Goal: Transaction & Acquisition: Purchase product/service

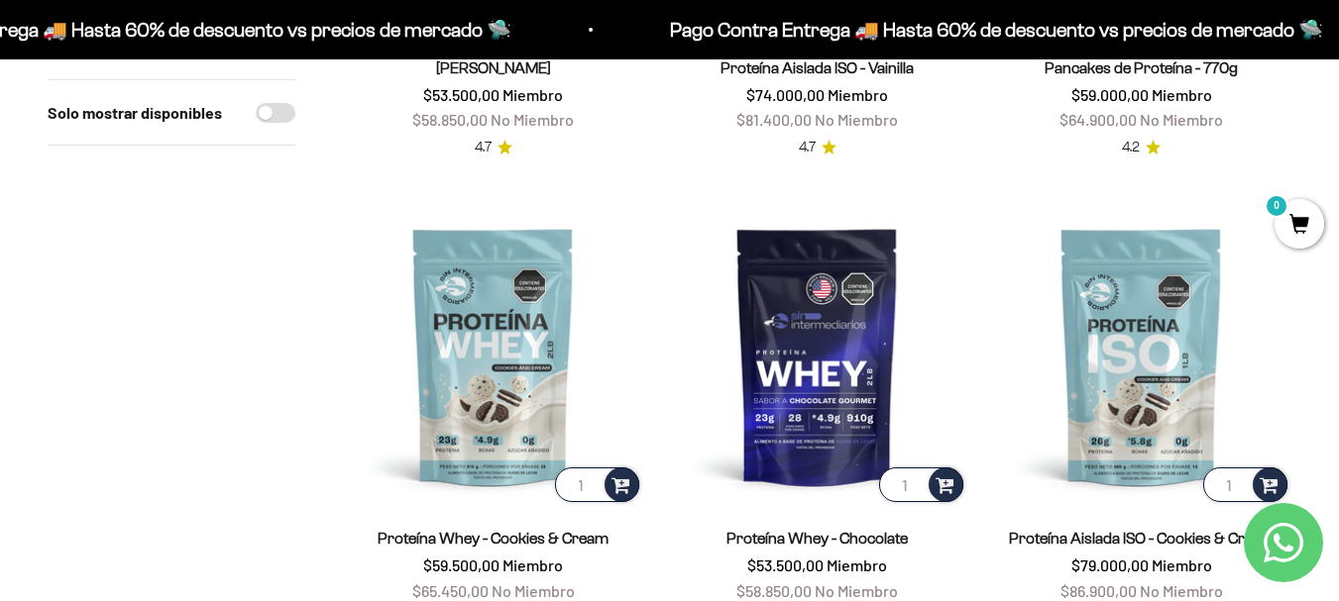
scroll to position [649, 0]
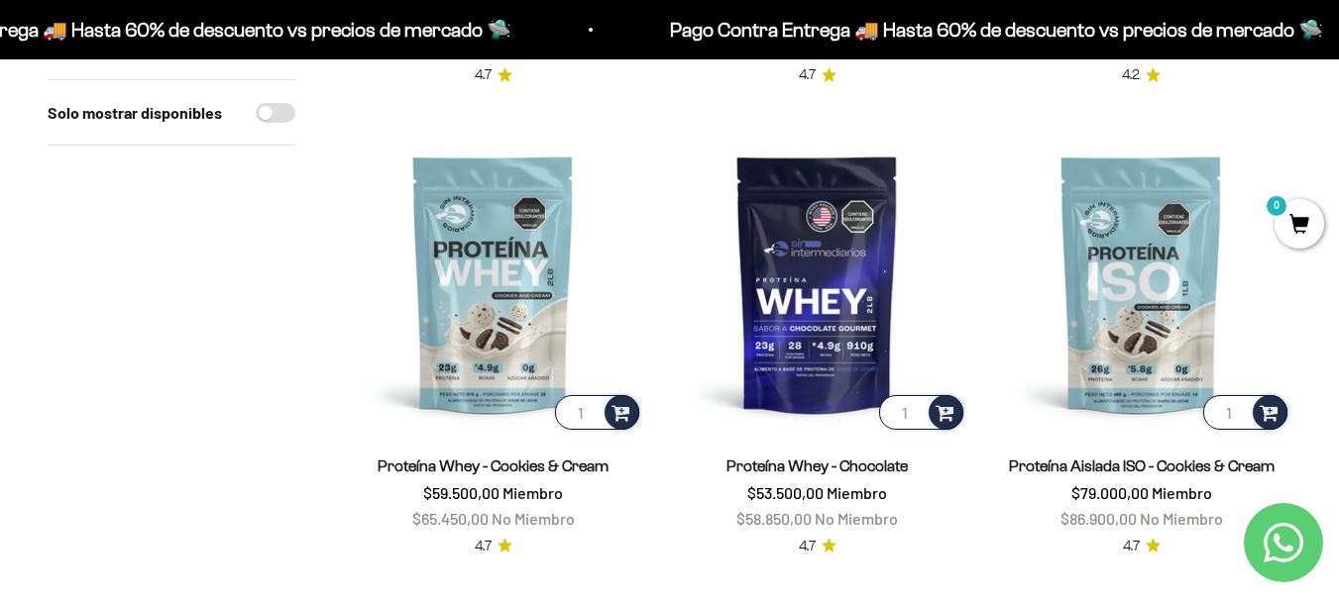
drag, startPoint x: 1352, startPoint y: 42, endPoint x: 1352, endPoint y: 117, distance: 75.3
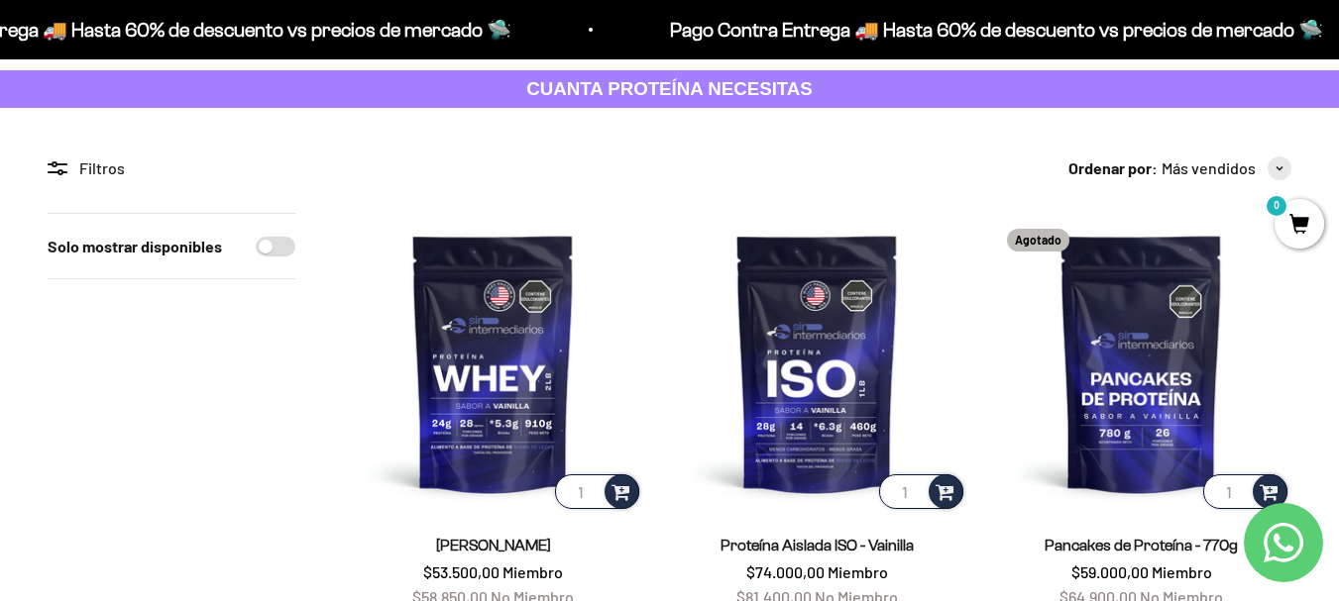
scroll to position [0, 0]
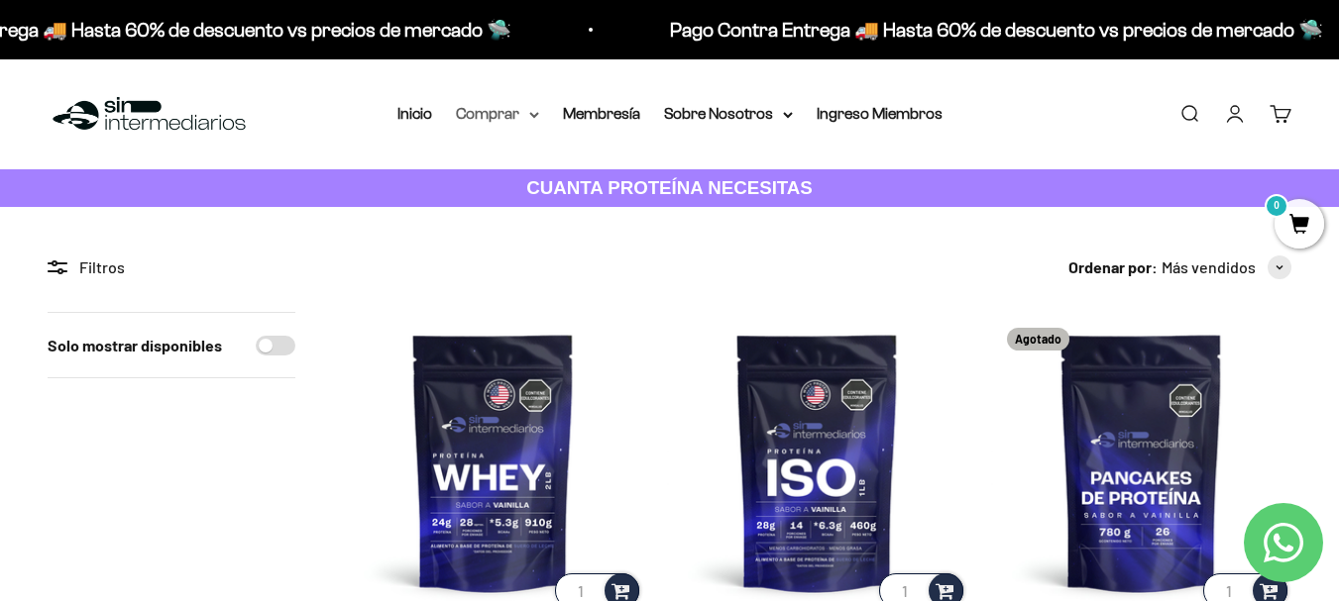
click at [531, 118] on icon at bounding box center [534, 115] width 10 height 7
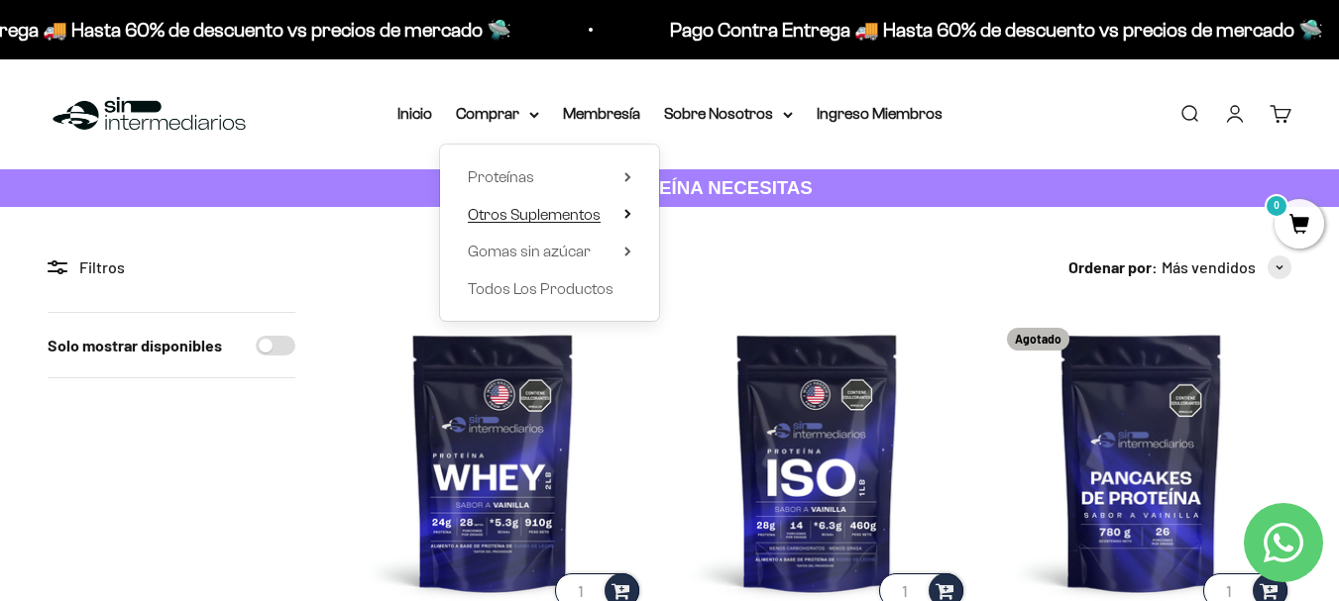
click at [619, 213] on summary "Otros Suplementos" at bounding box center [549, 215] width 163 height 26
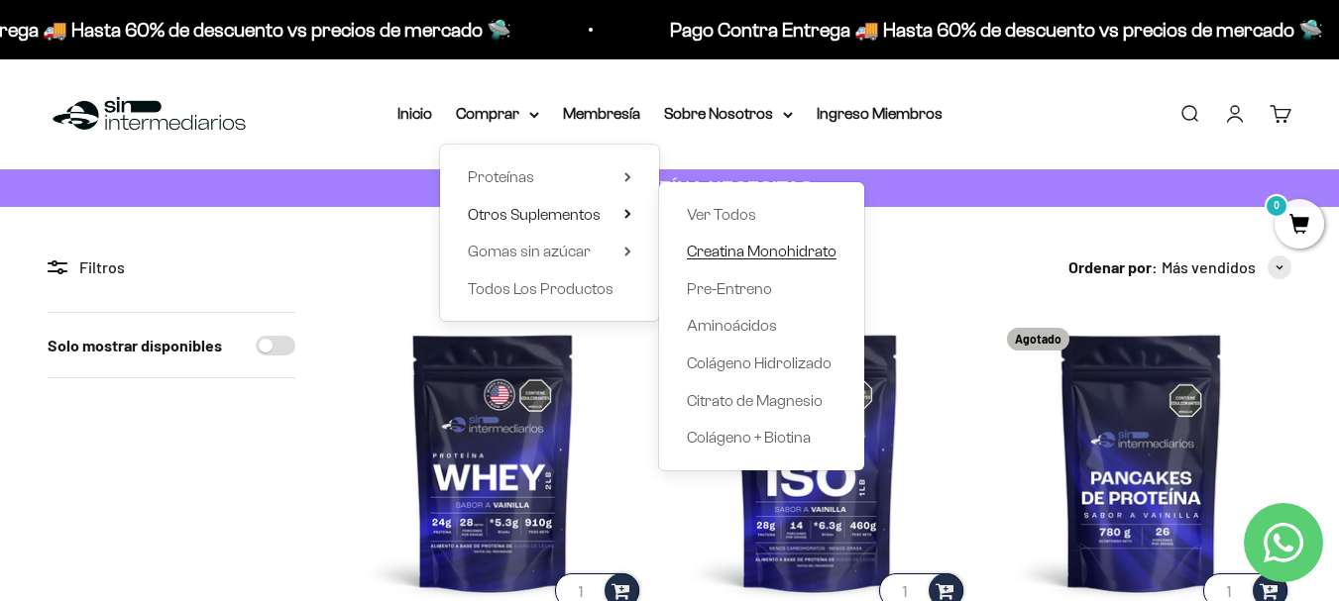
click at [773, 248] on span "Creatina Monohidrato" at bounding box center [762, 251] width 150 height 17
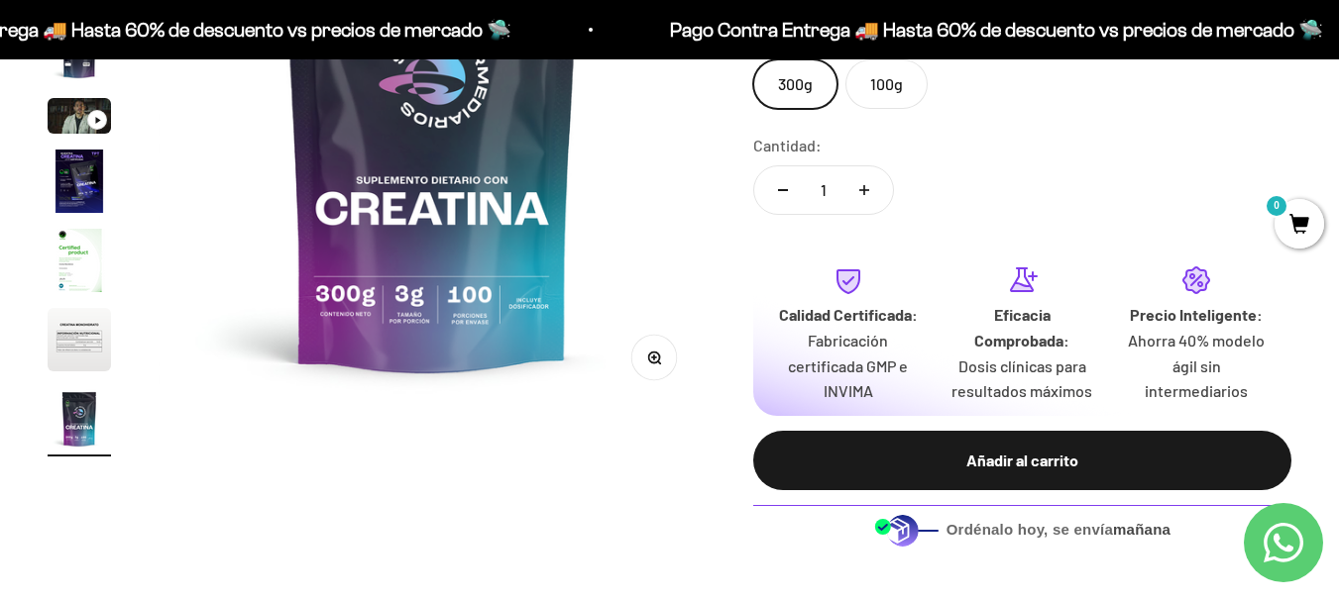
scroll to position [50, 0]
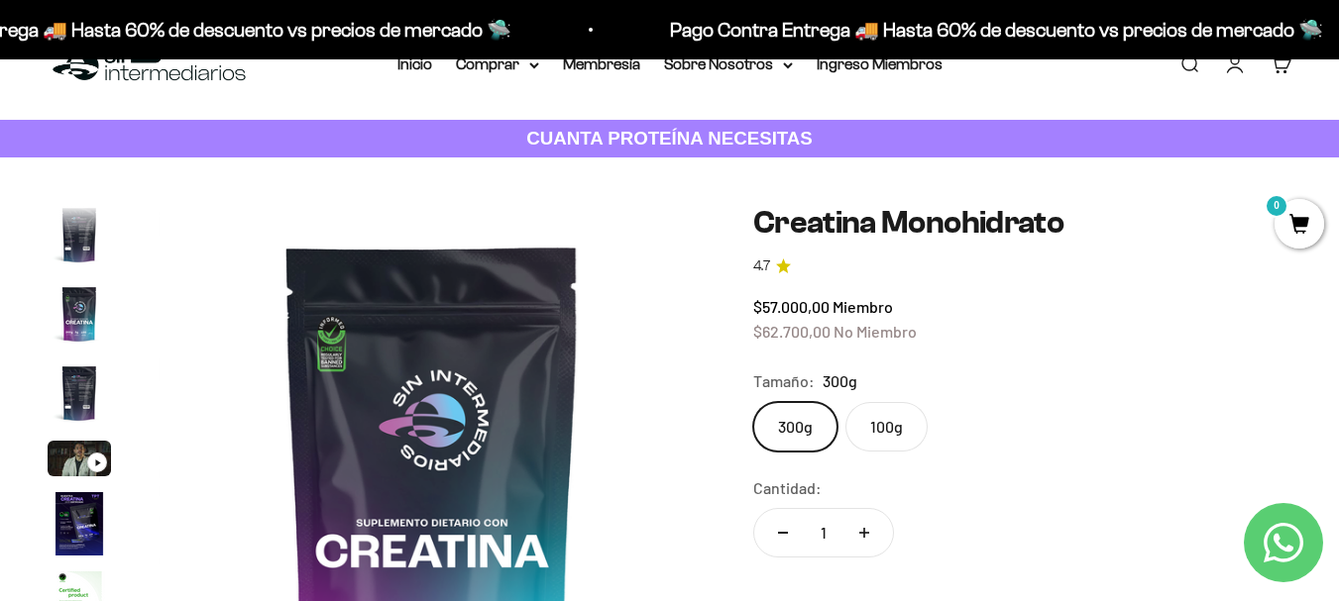
drag, startPoint x: 1352, startPoint y: 75, endPoint x: 1352, endPoint y: 90, distance: 14.9
click at [94, 310] on img "Ir al artículo 3" at bounding box center [79, 313] width 63 height 63
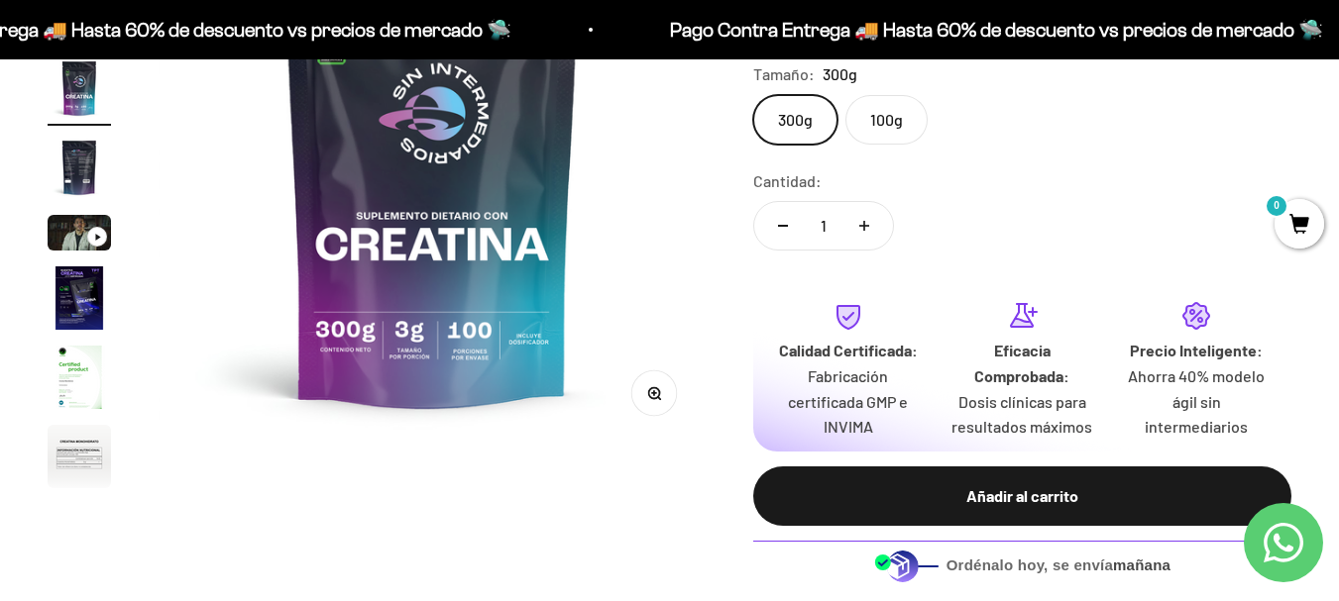
scroll to position [396, 0]
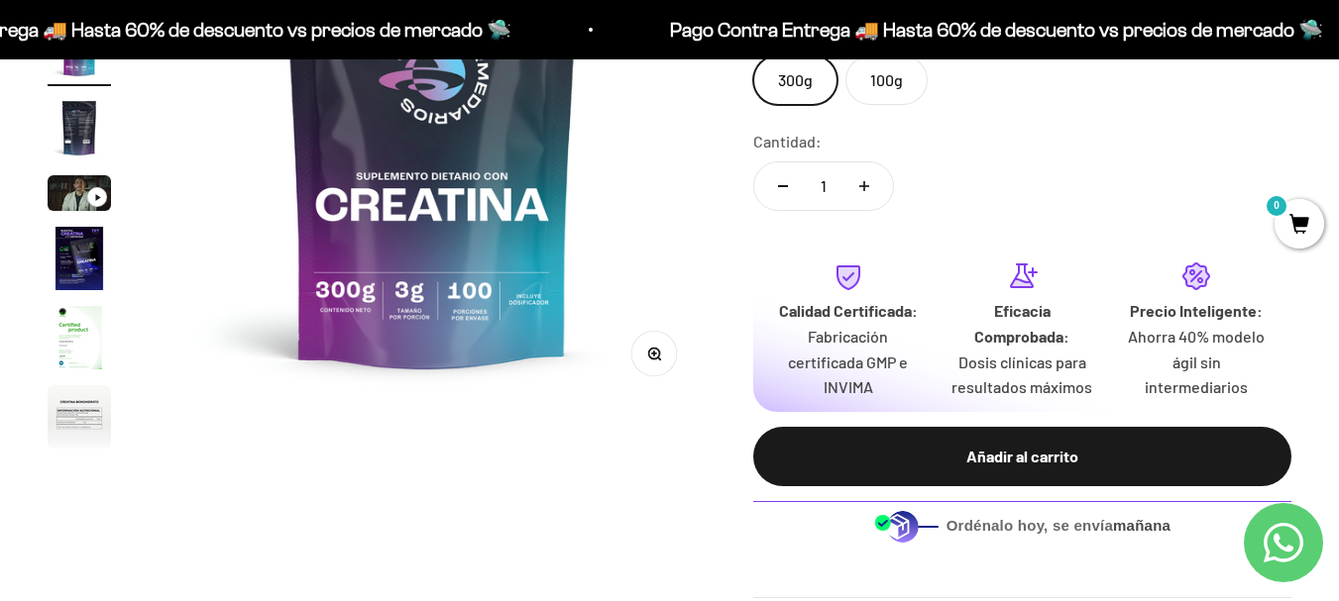
click at [78, 276] on img "Ir al artículo 6" at bounding box center [79, 258] width 63 height 63
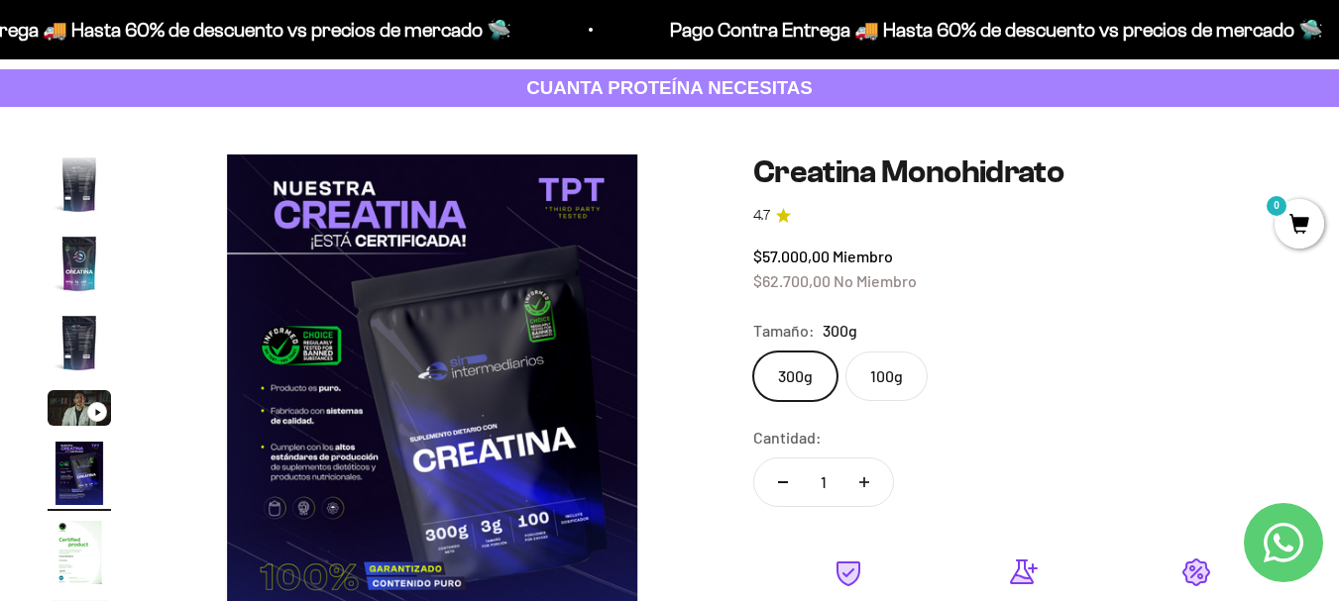
scroll to position [99, 0]
click at [77, 351] on img "Ir al artículo 4" at bounding box center [79, 343] width 63 height 63
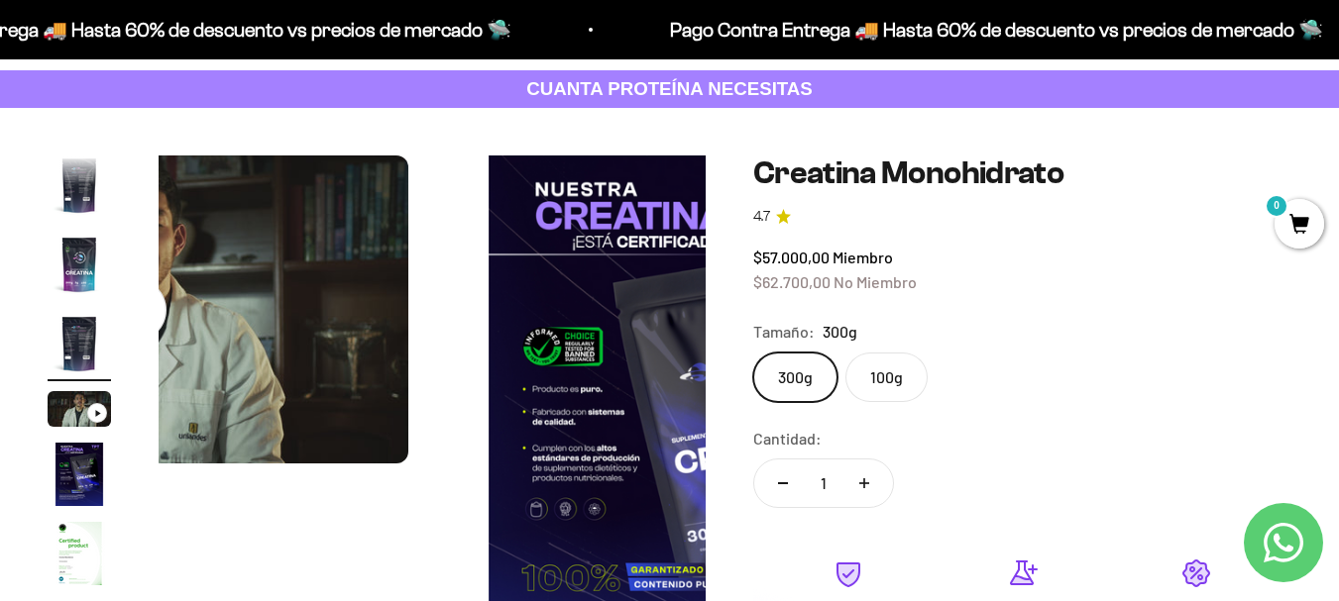
scroll to position [0, 0]
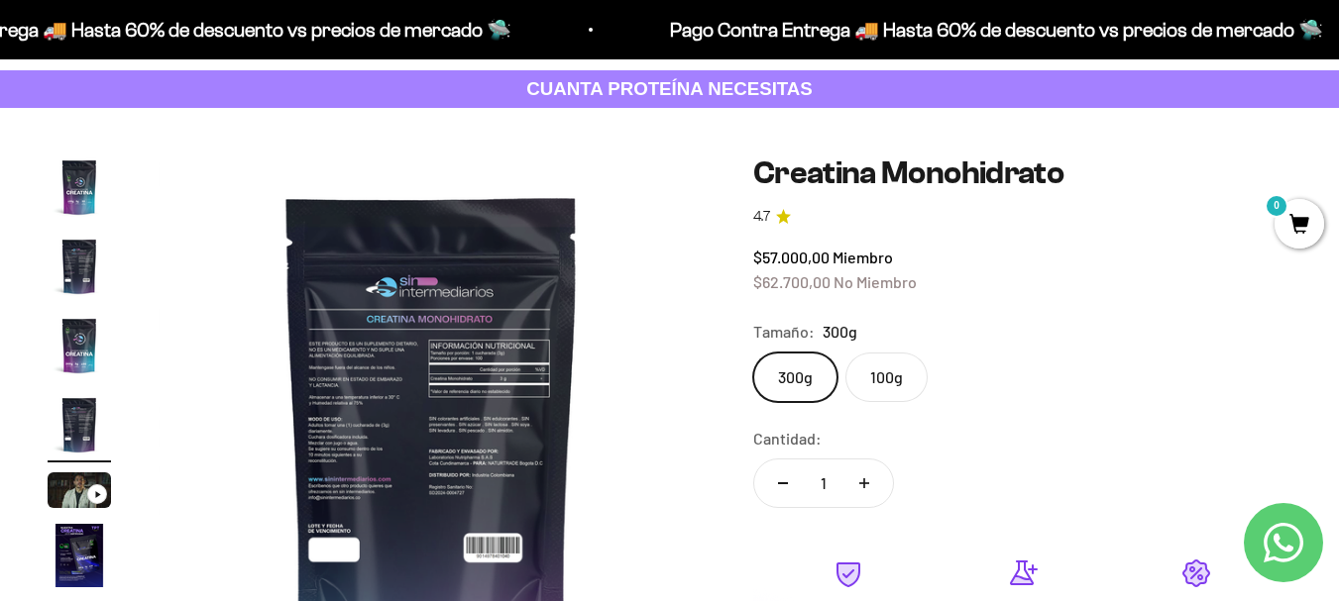
click at [80, 335] on img "Ir al artículo 3" at bounding box center [79, 345] width 63 height 63
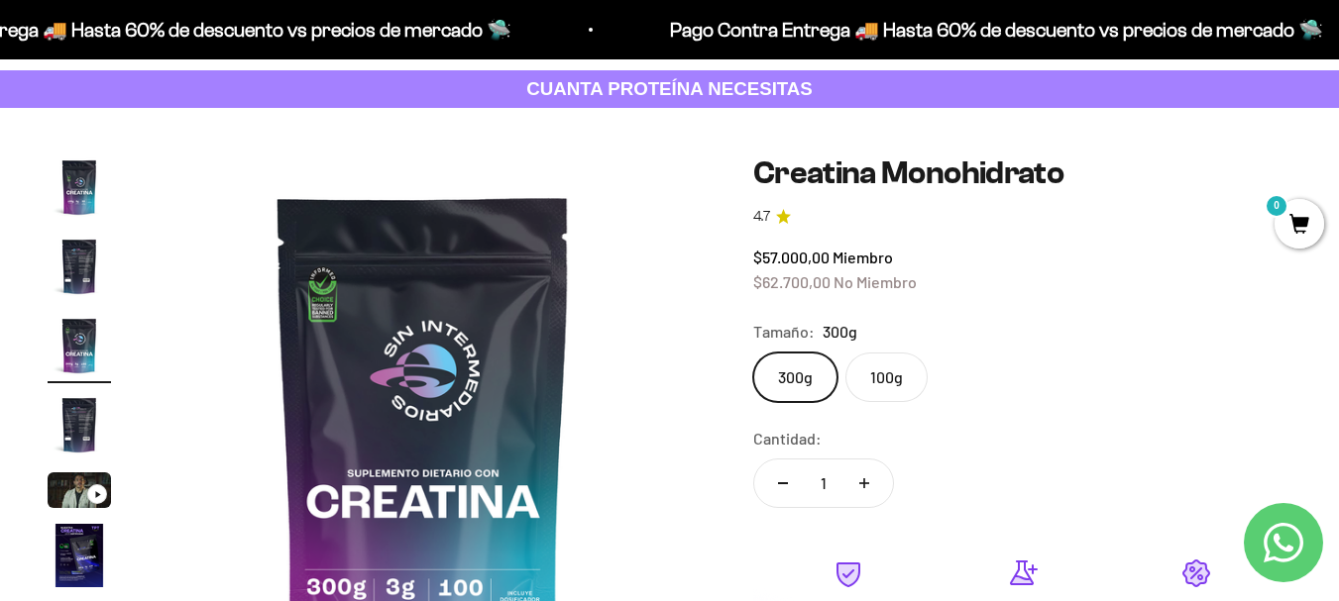
scroll to position [0, 1118]
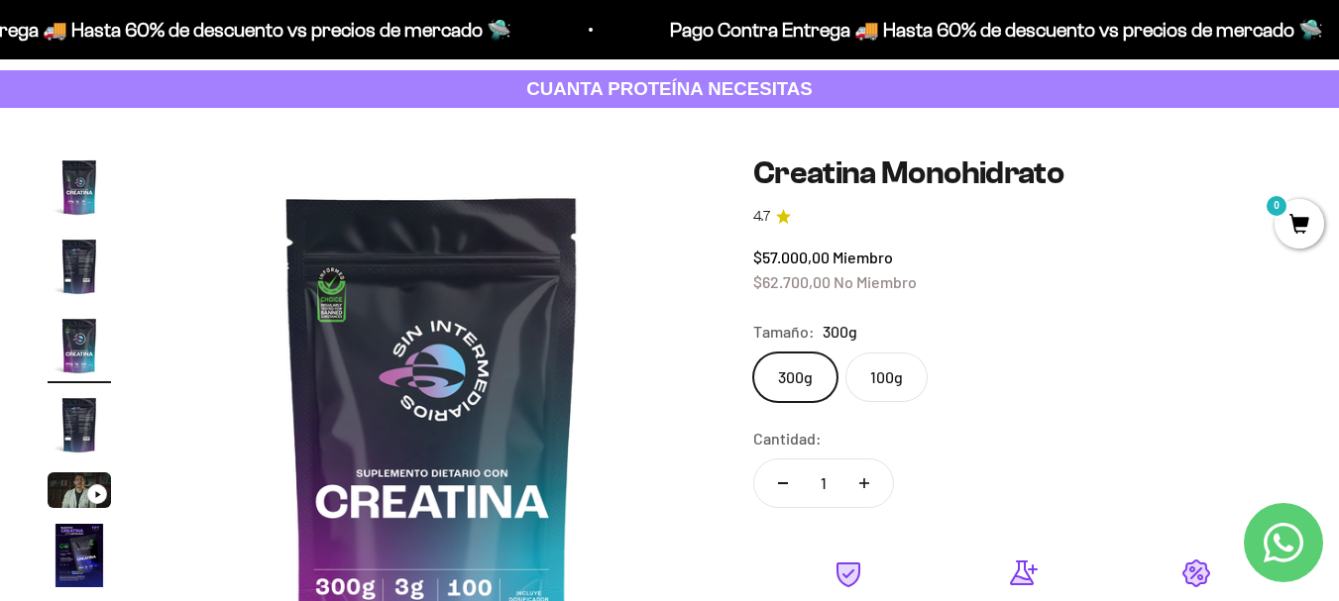
click at [74, 269] on img "Ir al artículo 2" at bounding box center [79, 266] width 63 height 63
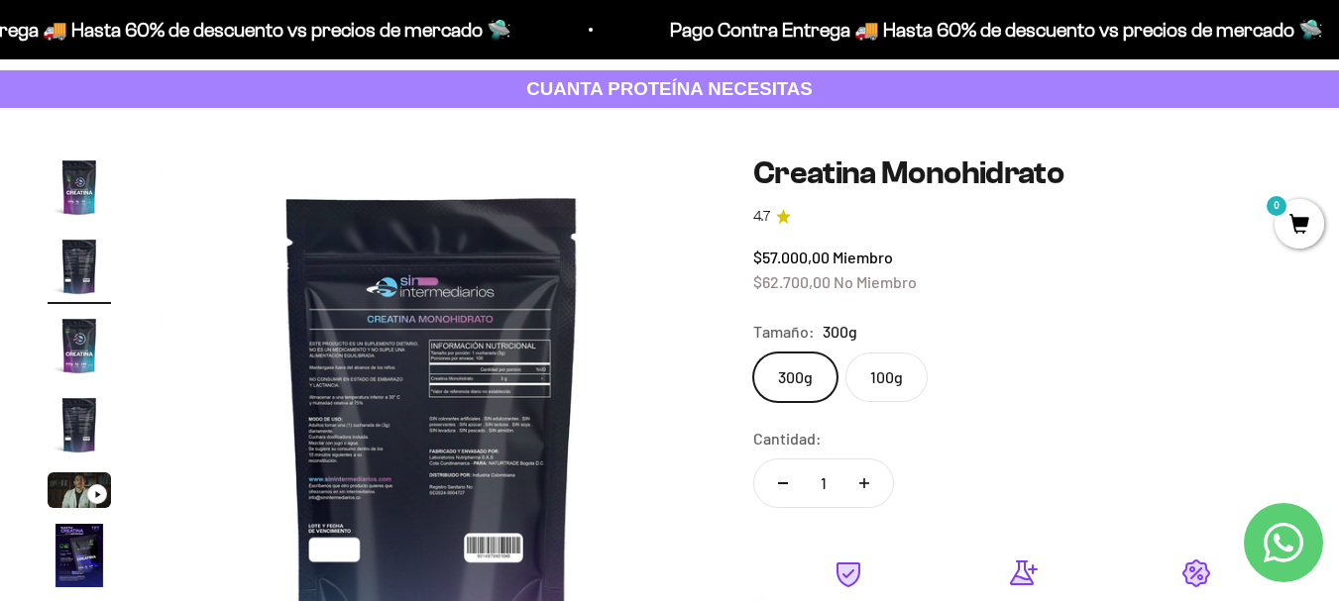
click at [82, 347] on img "Ir al artículo 3" at bounding box center [79, 345] width 63 height 63
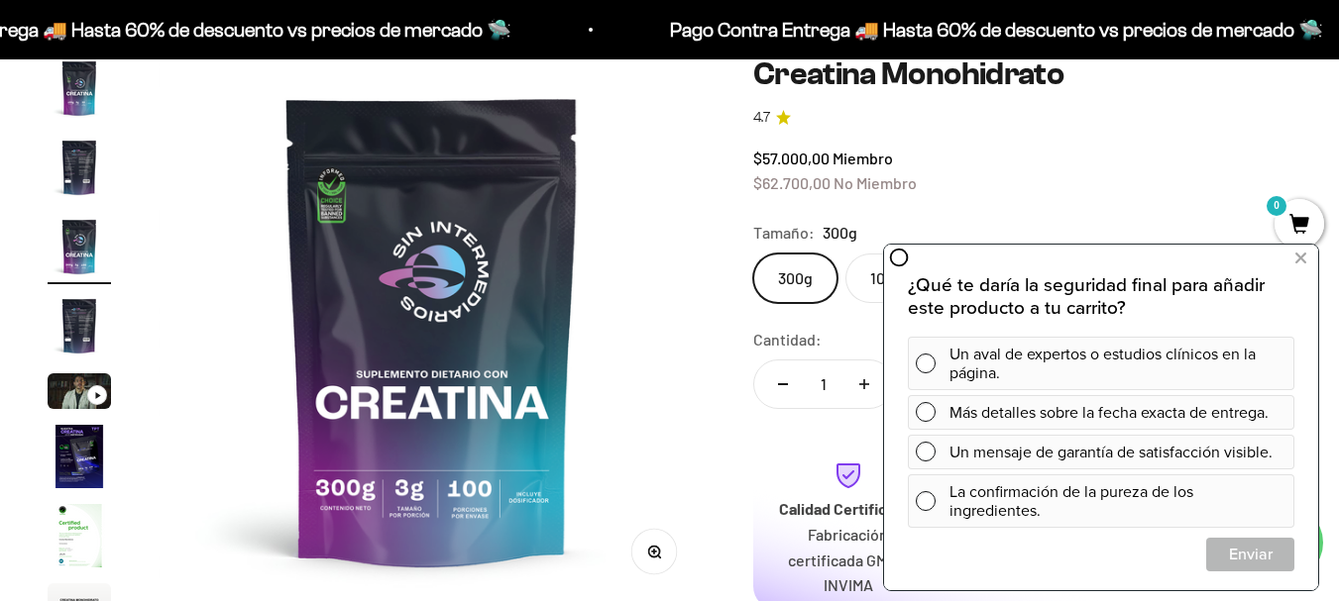
scroll to position [0, 0]
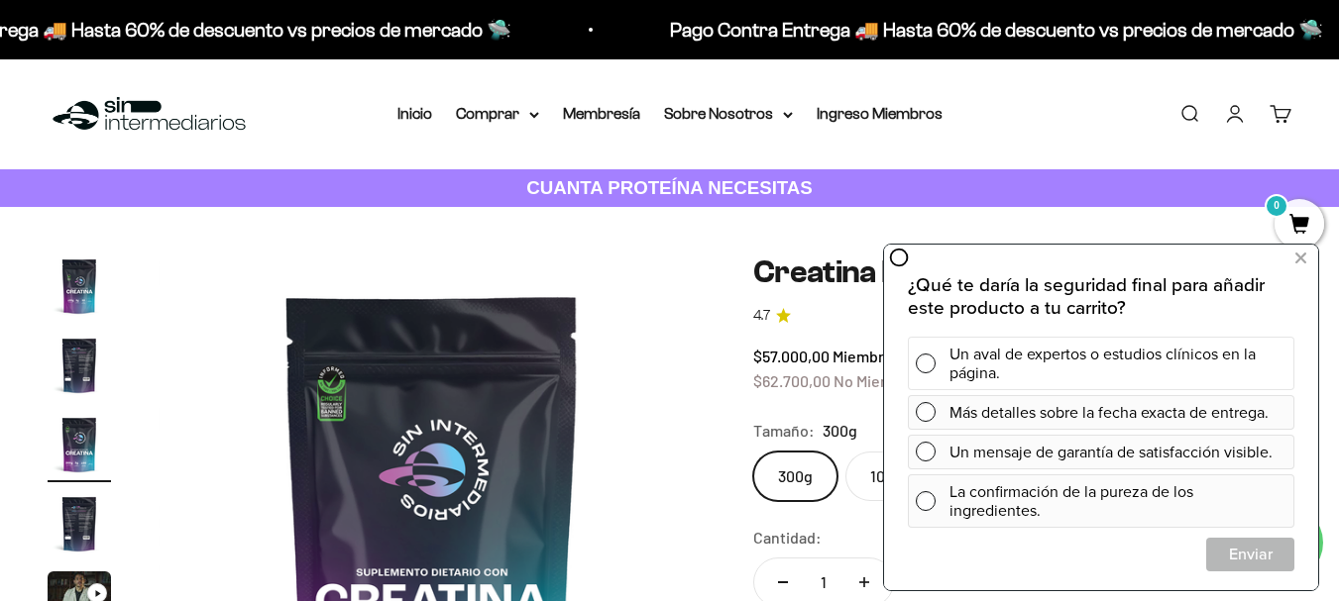
click at [1158, 370] on div "Un aval de expertos o estudios clínicos en la página." at bounding box center [1117, 364] width 337 height 54
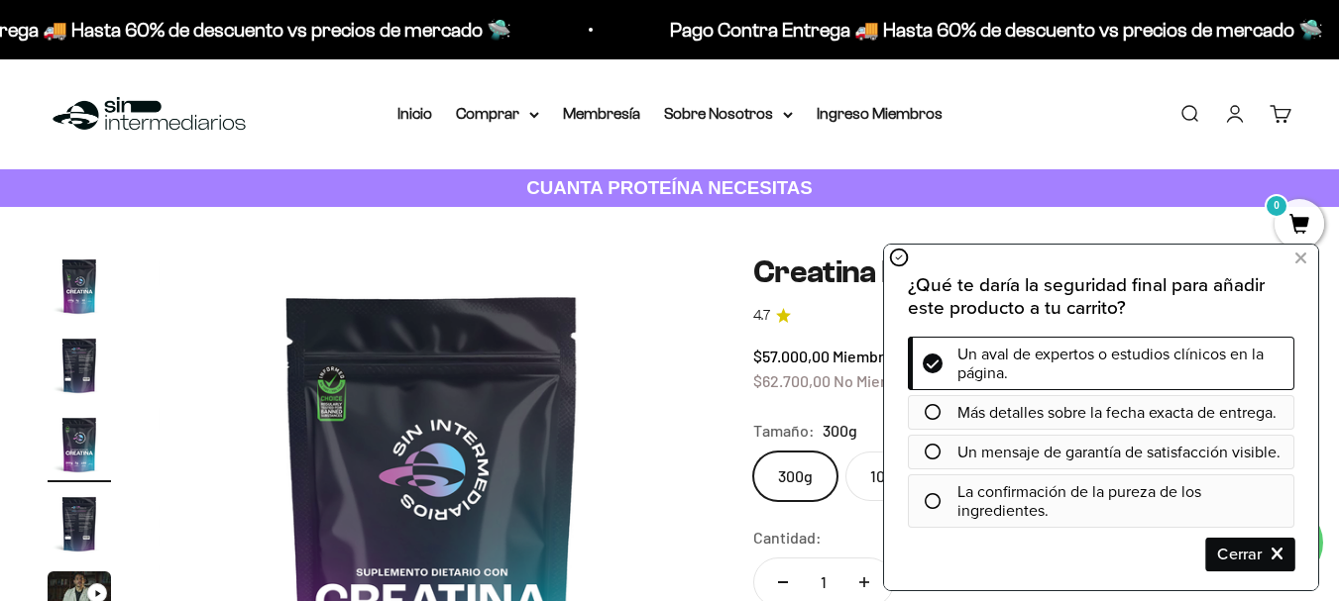
click at [1223, 552] on span "Cerrar" at bounding box center [1250, 554] width 86 height 35
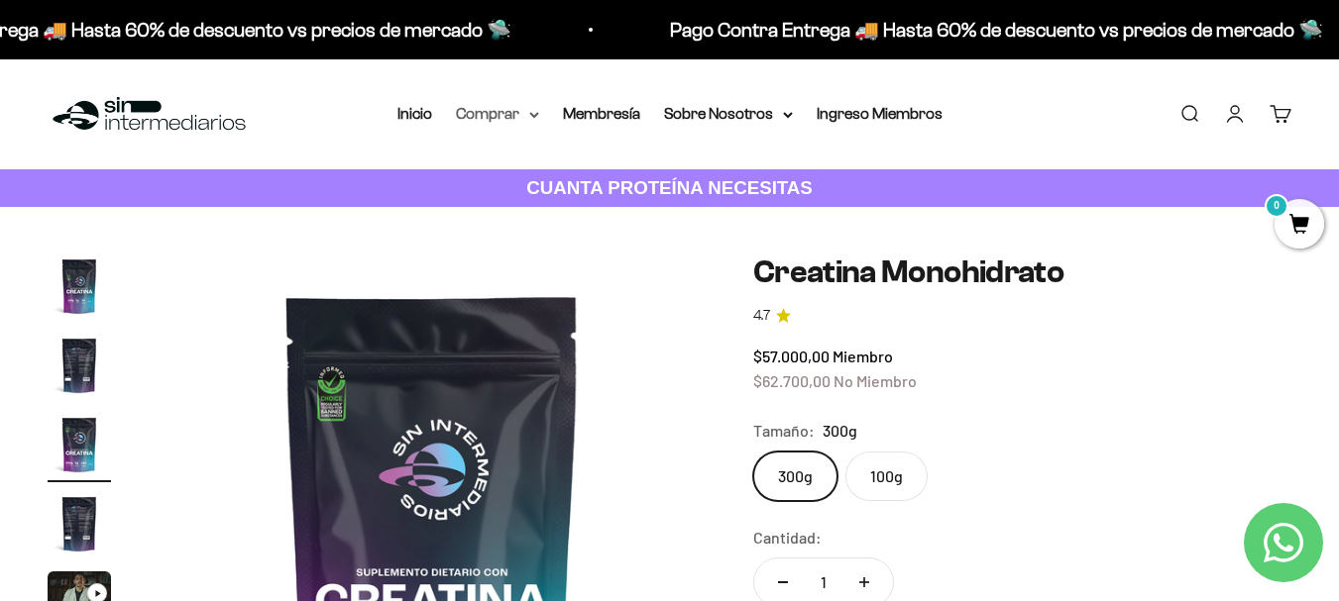
click at [504, 107] on summary "Comprar" at bounding box center [497, 114] width 83 height 26
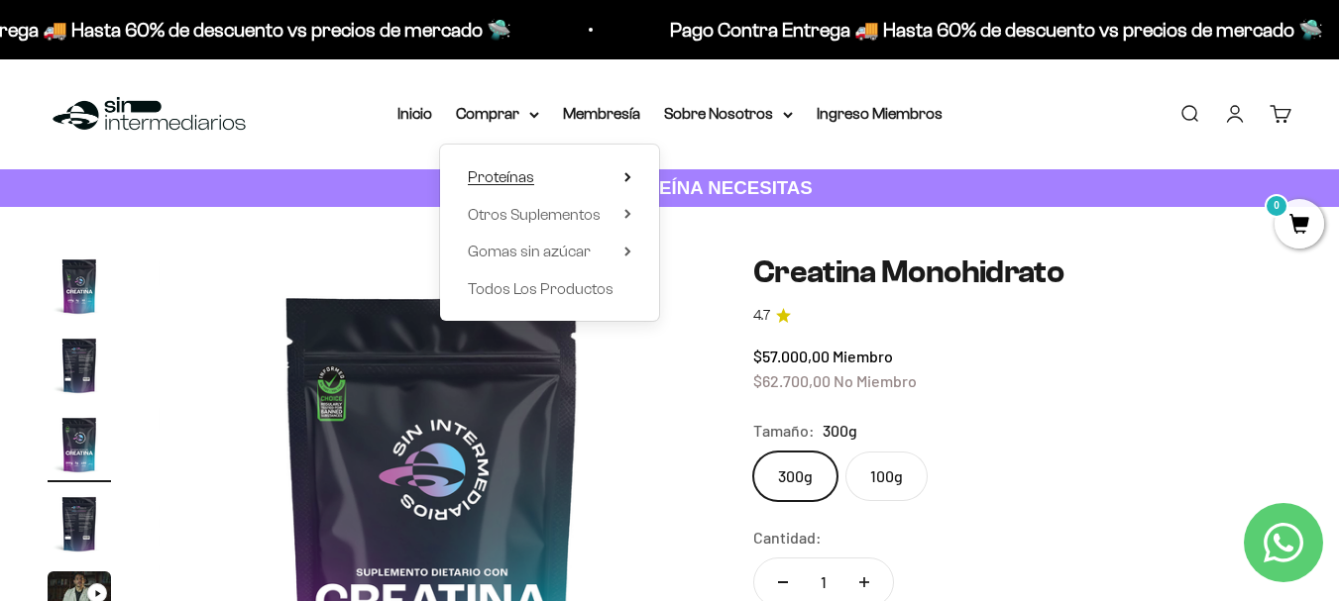
click at [624, 178] on icon at bounding box center [627, 177] width 7 height 10
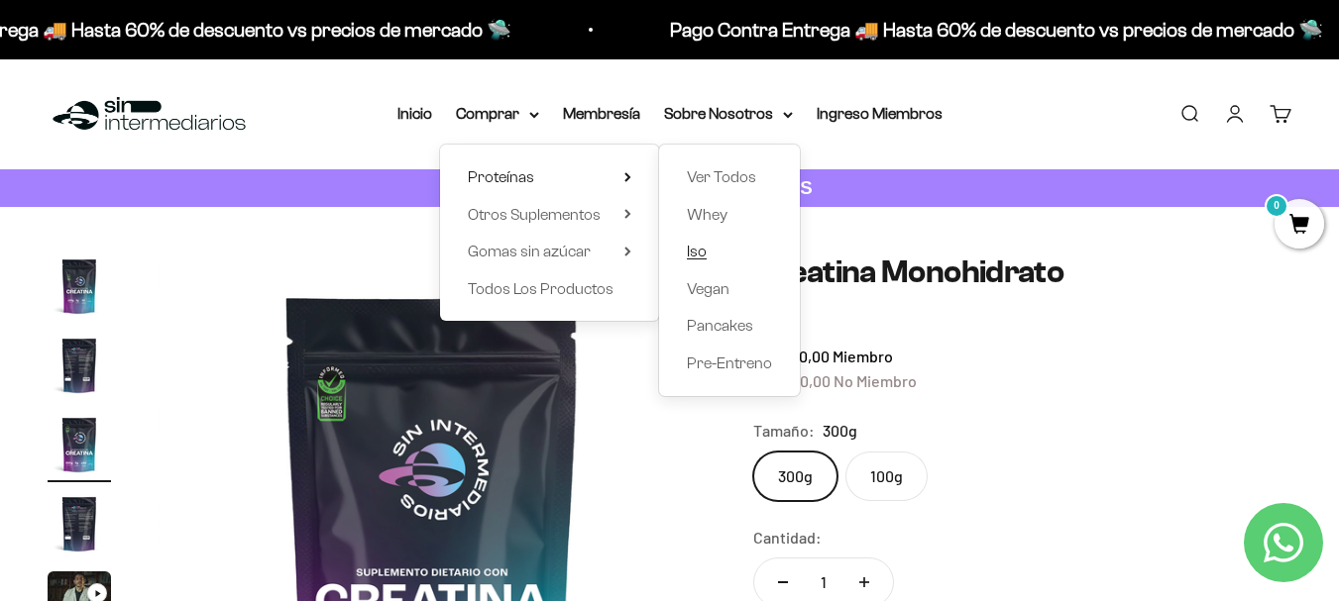
click at [708, 249] on link "Iso" at bounding box center [729, 252] width 85 height 26
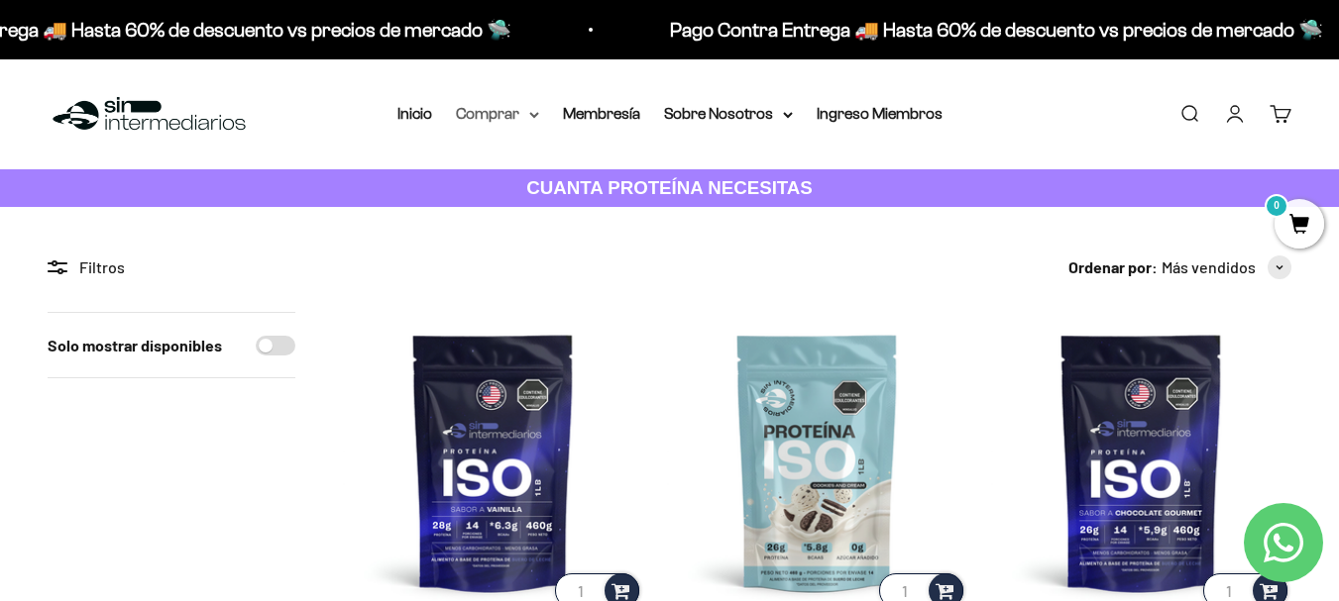
click at [519, 112] on summary "Comprar" at bounding box center [497, 114] width 83 height 26
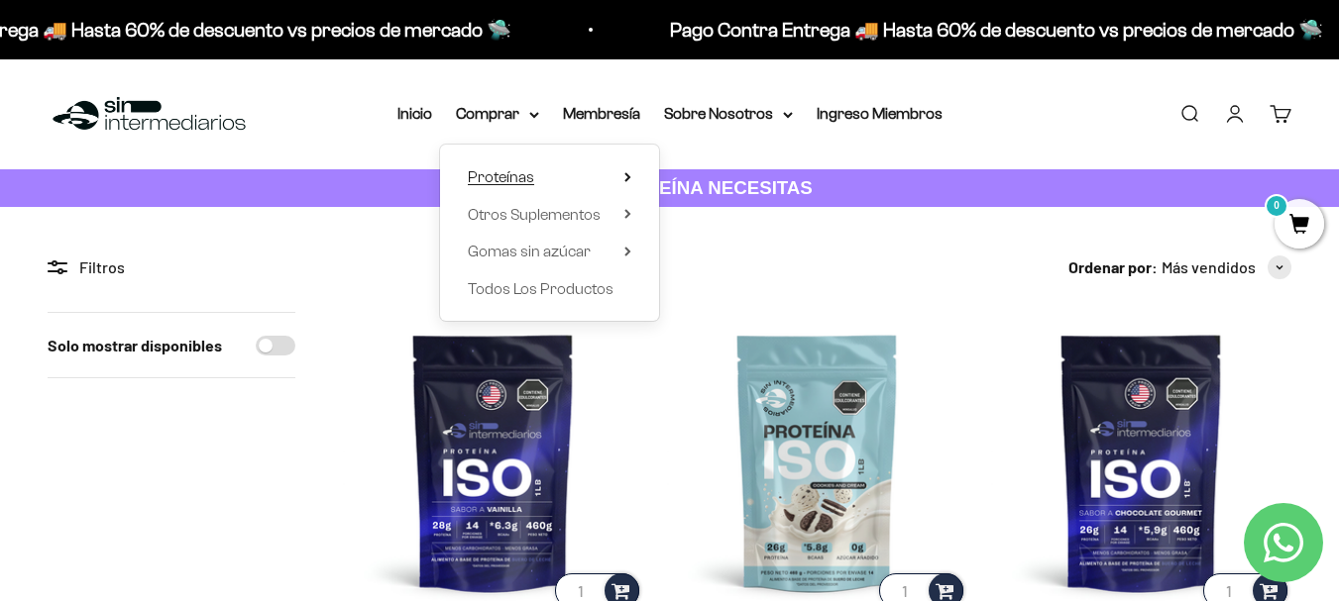
click at [532, 182] on span "Proteínas" at bounding box center [501, 176] width 66 height 17
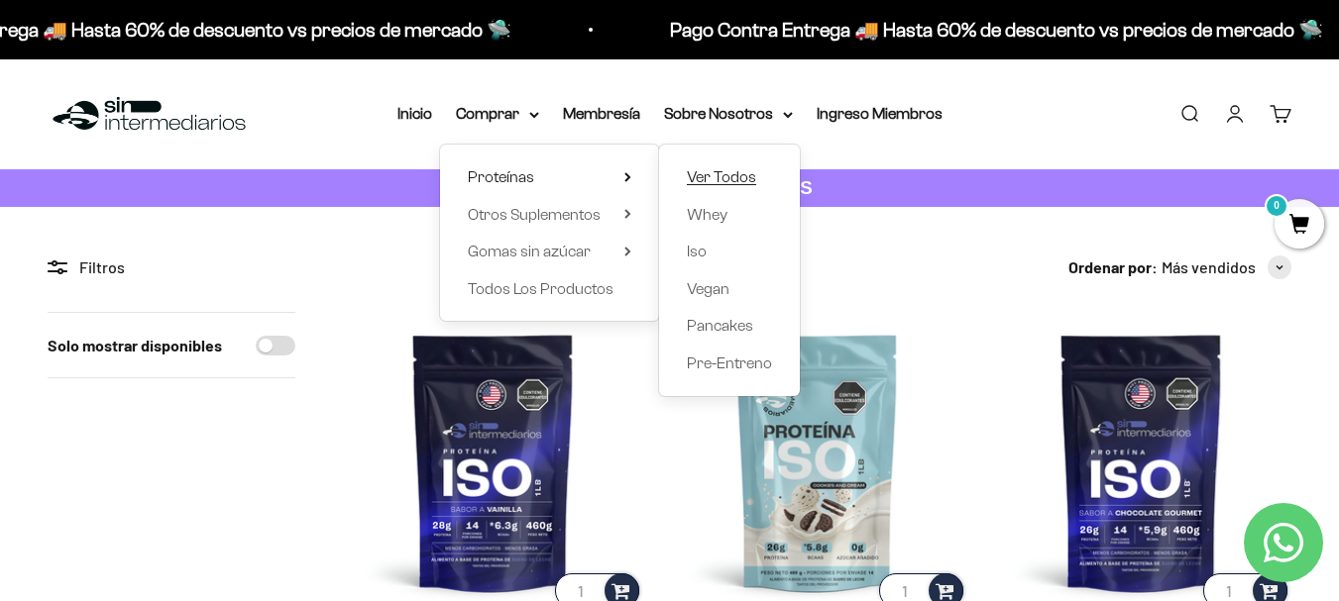
click at [750, 177] on span "Ver Todos" at bounding box center [721, 176] width 69 height 17
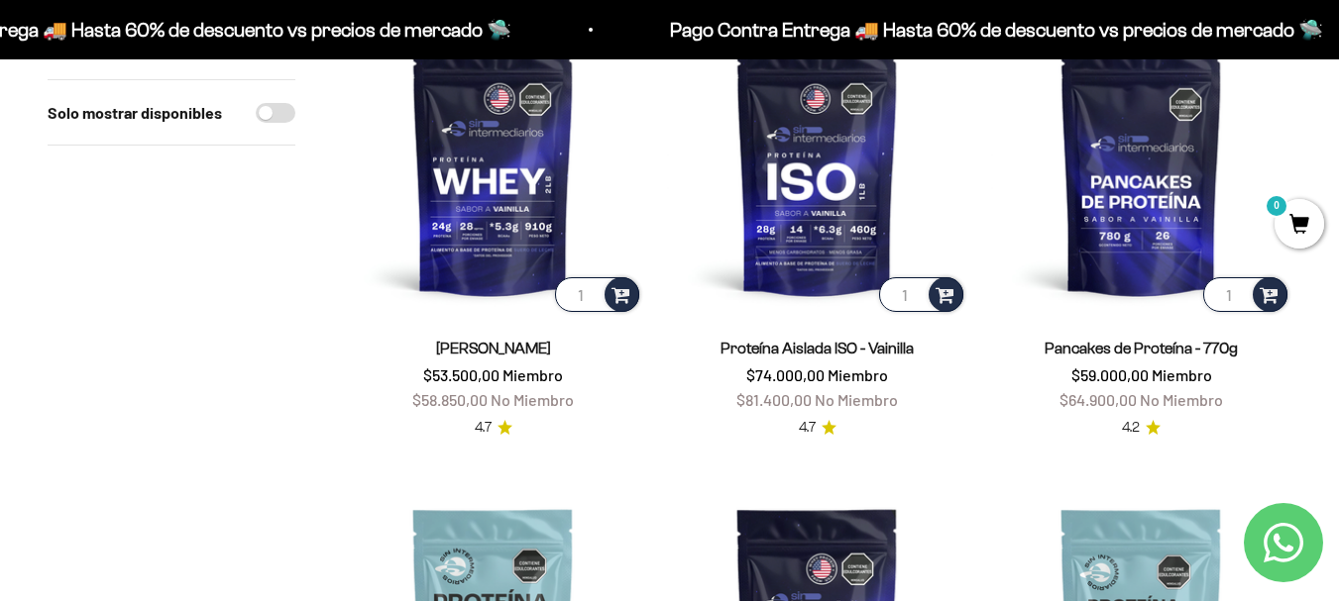
scroll to position [680, 0]
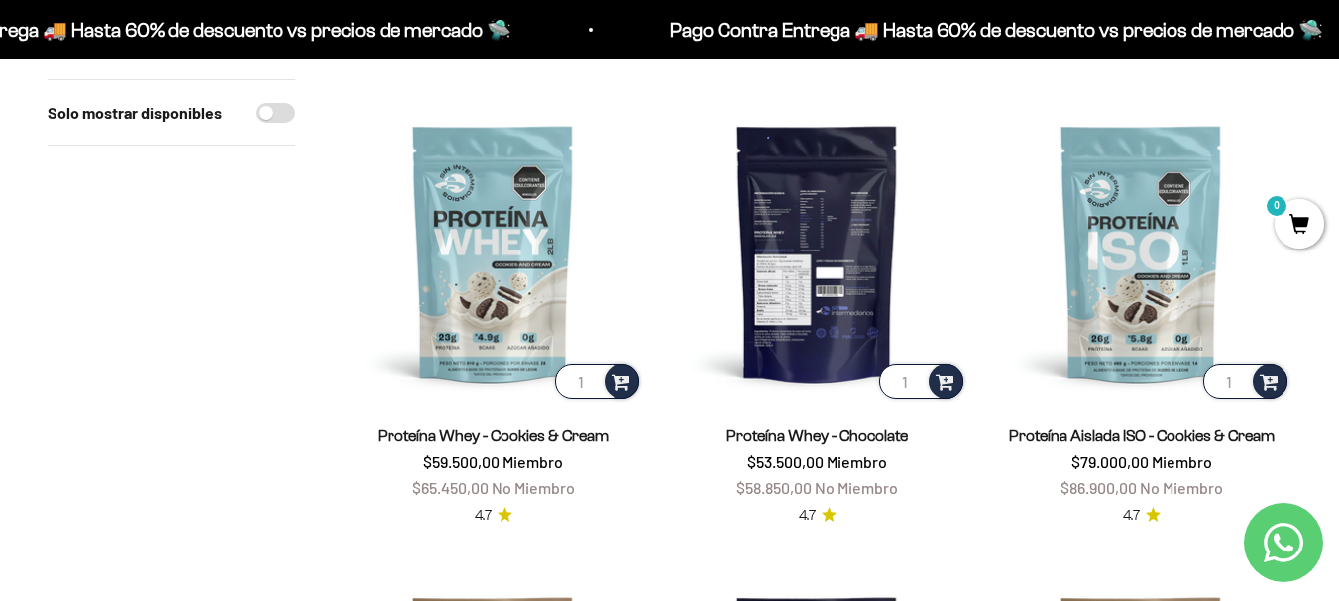
click at [828, 319] on img at bounding box center [817, 253] width 300 height 300
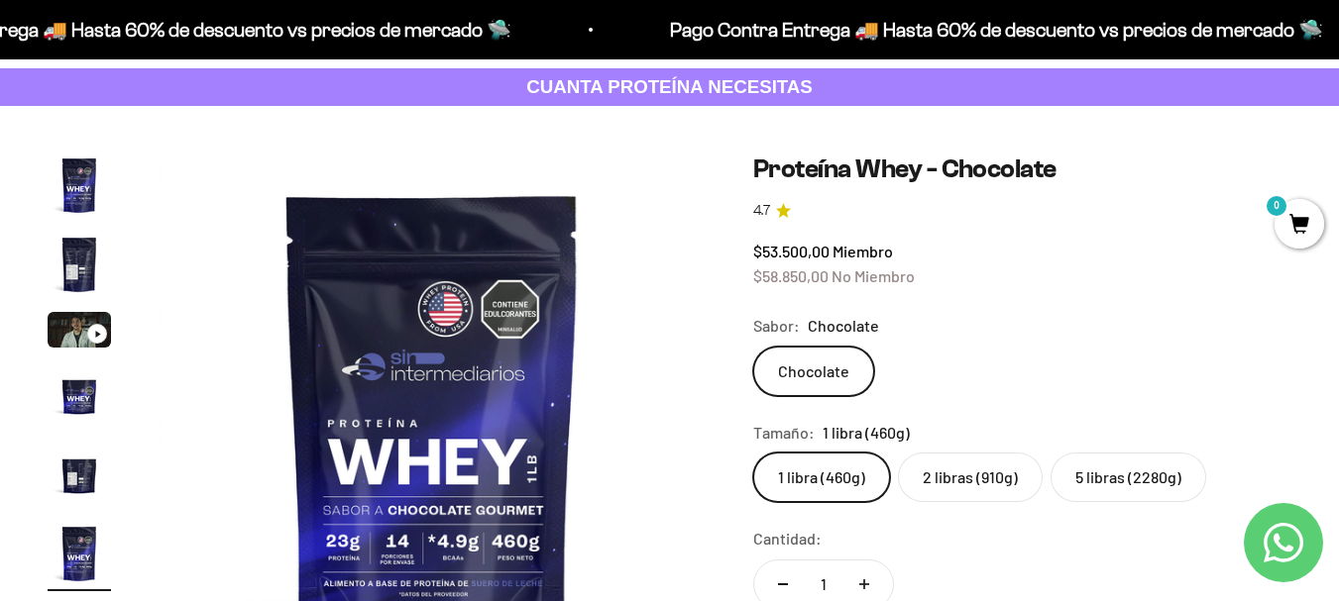
scroll to position [198, 0]
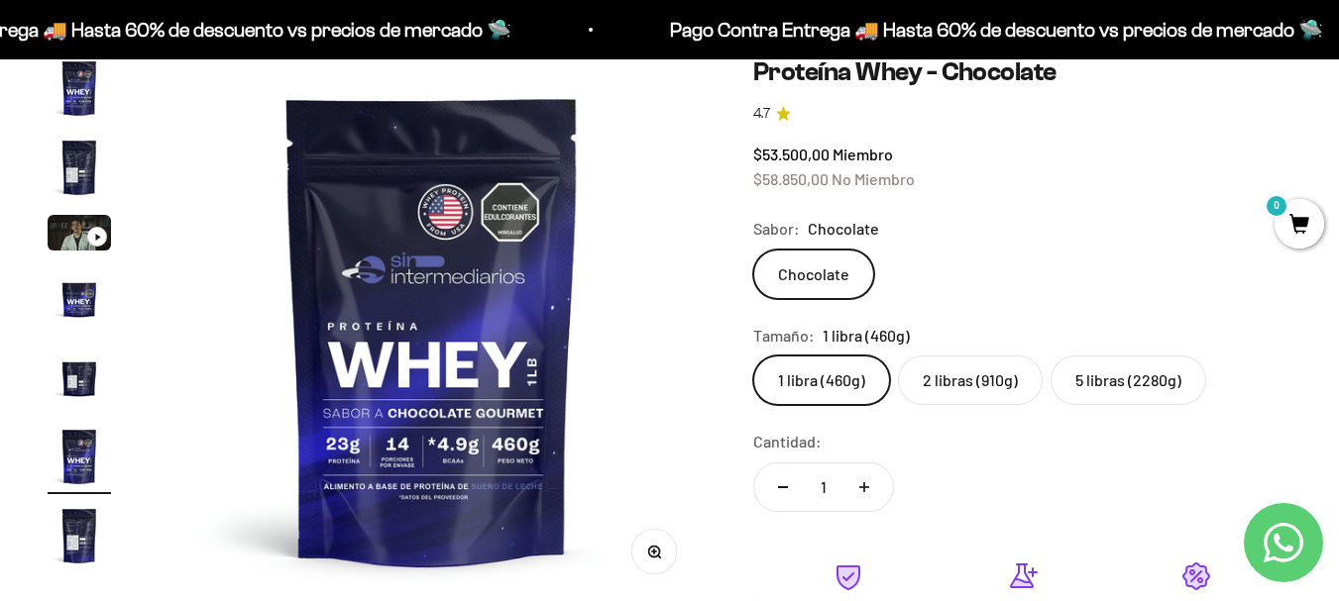
click at [1016, 394] on label "2 libras (910g)" at bounding box center [970, 381] width 145 height 50
click at [753, 356] on input "2 libras (910g)" at bounding box center [752, 355] width 1 height 1
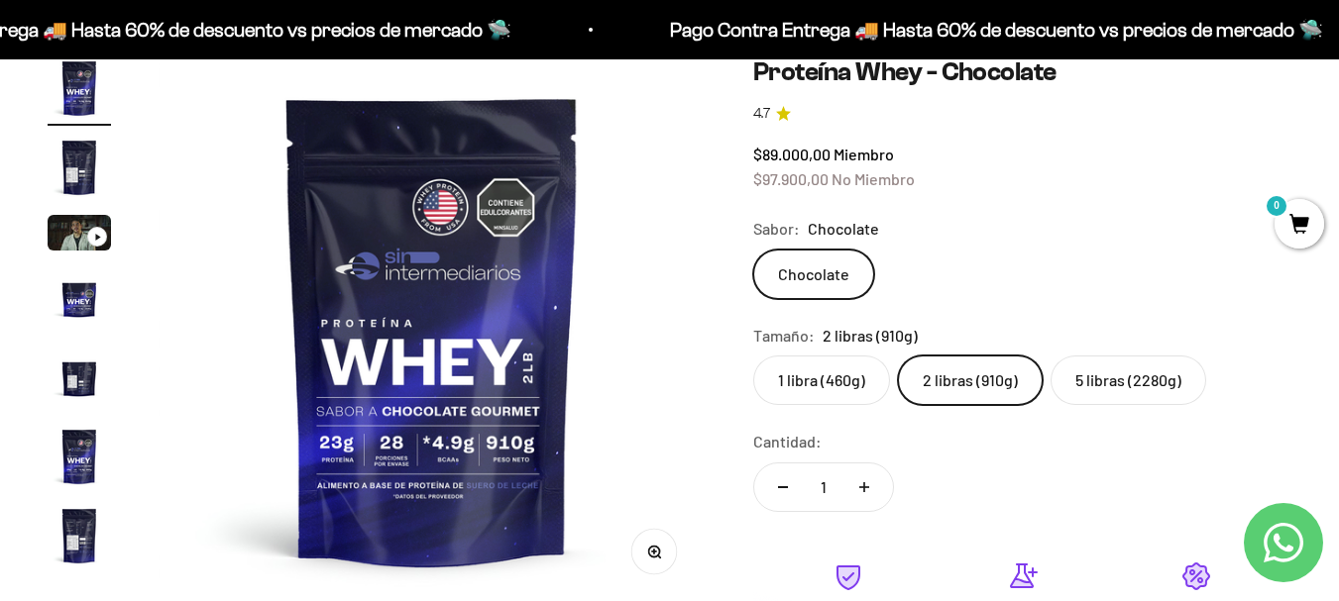
click at [1113, 378] on label "5 libras (2280g)" at bounding box center [1128, 381] width 156 height 50
click at [753, 356] on input "5 libras (2280g)" at bounding box center [752, 355] width 1 height 1
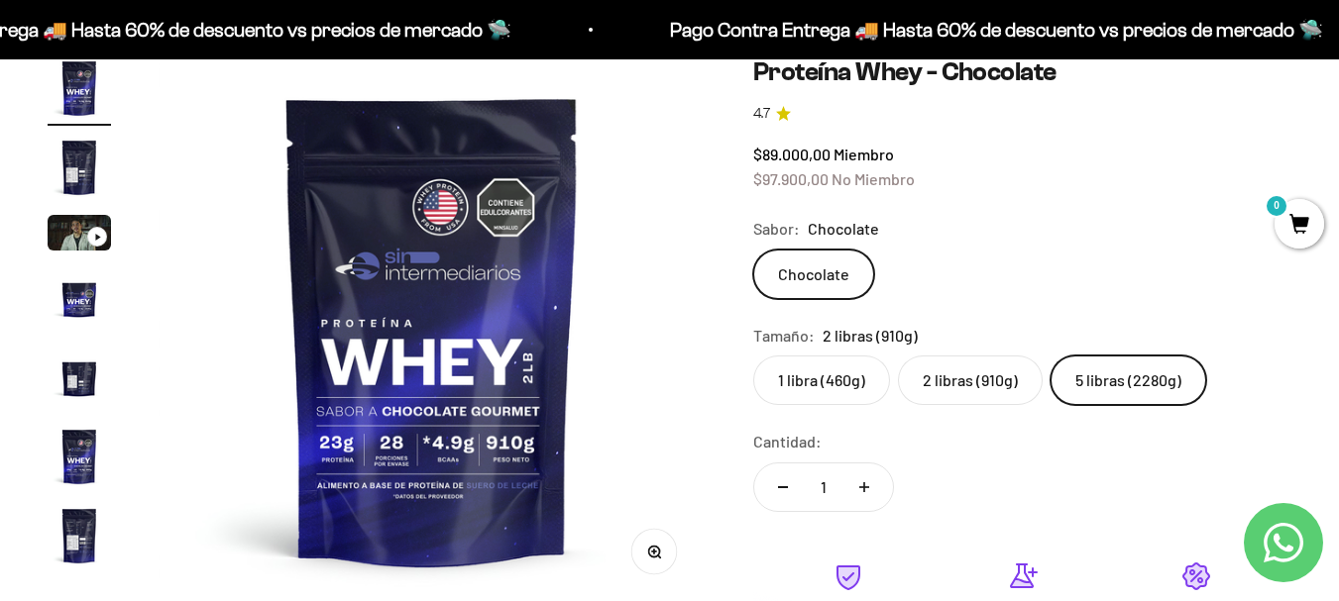
scroll to position [0, 1676]
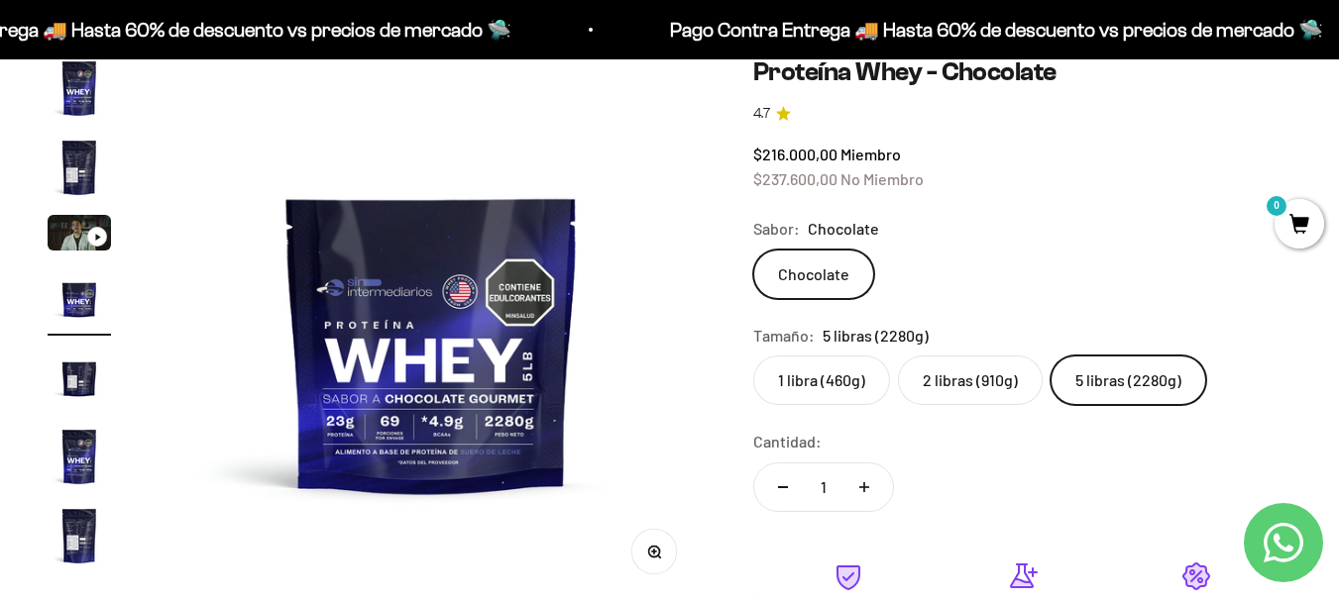
click at [969, 387] on label "2 libras (910g)" at bounding box center [970, 381] width 145 height 50
click at [753, 356] on input "2 libras (910g)" at bounding box center [752, 355] width 1 height 1
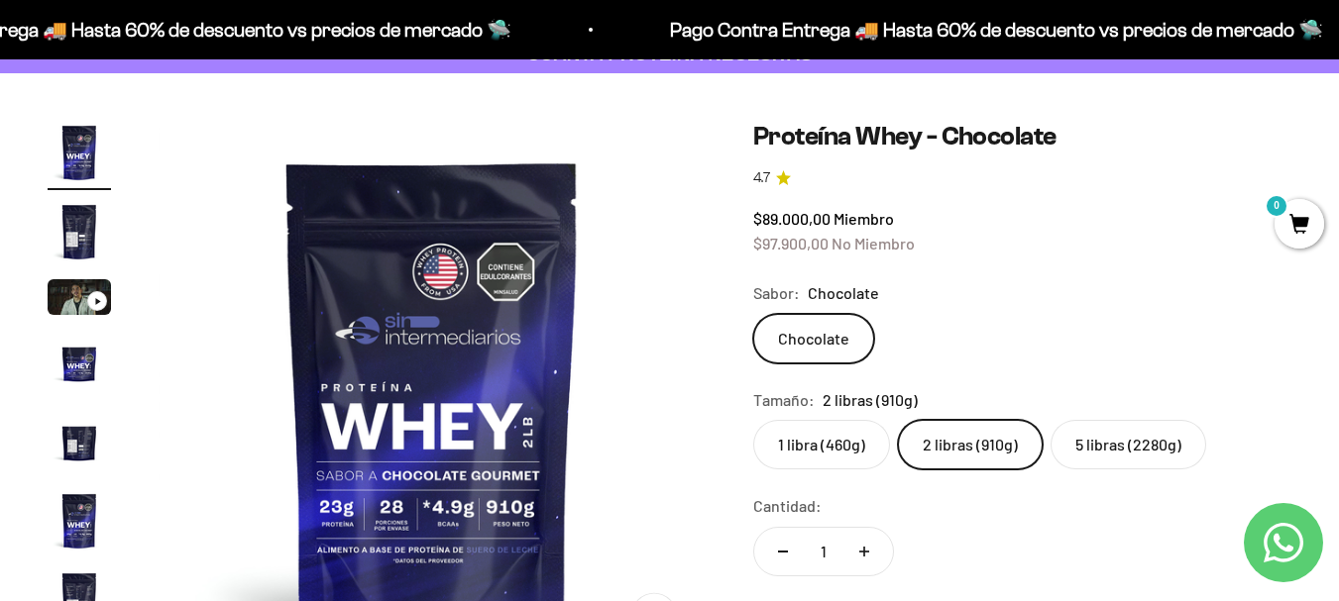
scroll to position [297, 0]
